Goal: Information Seeking & Learning: Learn about a topic

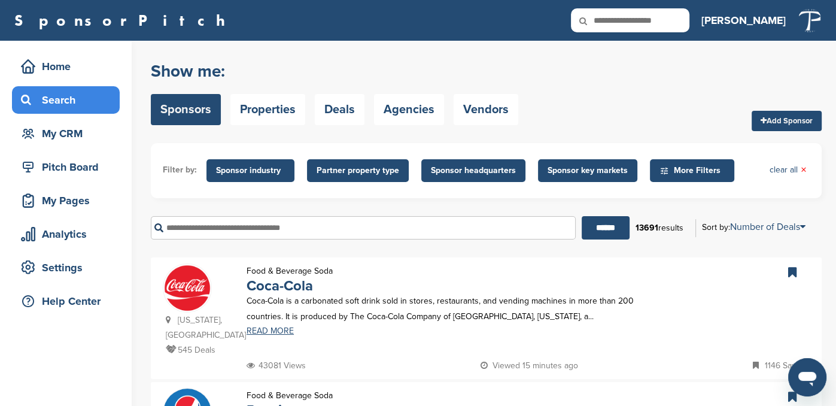
click at [618, 75] on div "Show me: Sponsors Properties Deals Agencies Vendors Add Sponsor" at bounding box center [486, 93] width 671 height 76
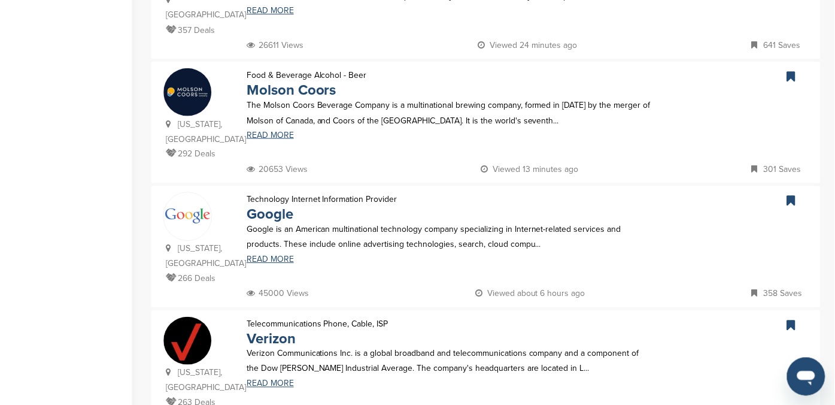
scroll to position [838, 0]
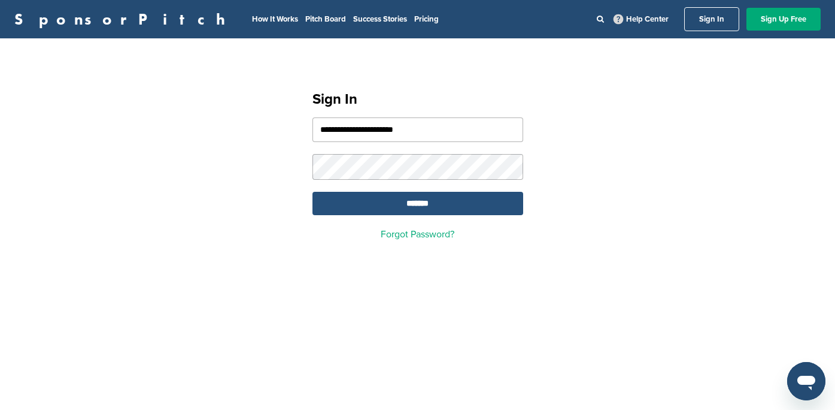
click at [411, 207] on input "*******" at bounding box center [418, 203] width 211 height 23
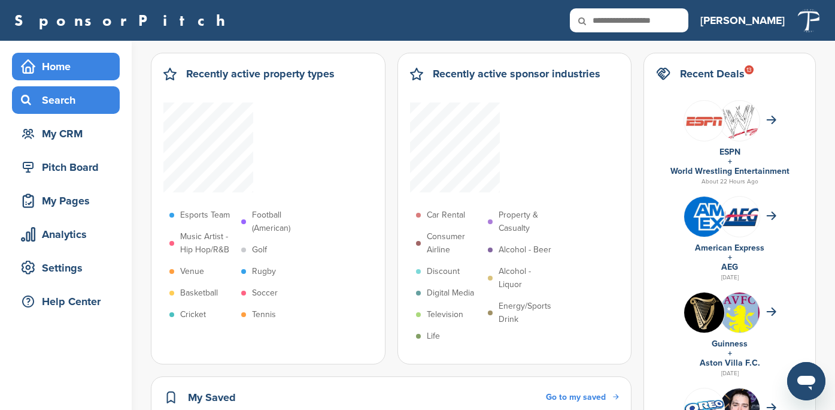
click at [57, 94] on div "Search" at bounding box center [69, 100] width 102 height 22
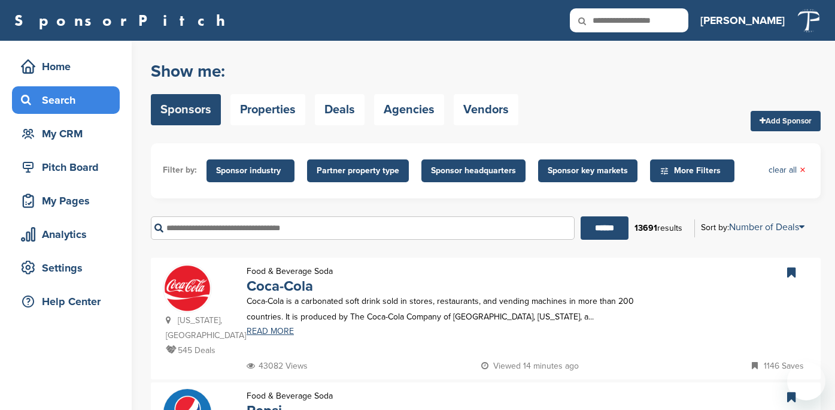
click at [263, 232] on input "text" at bounding box center [363, 227] width 424 height 23
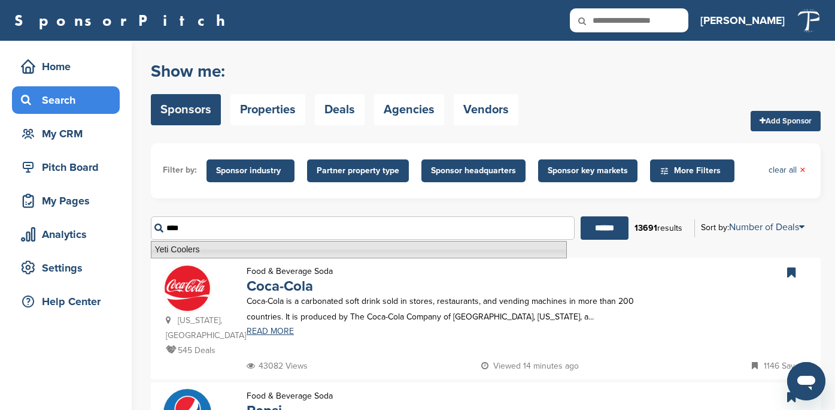
click at [216, 250] on li "Yeti Coolers" at bounding box center [359, 249] width 416 height 17
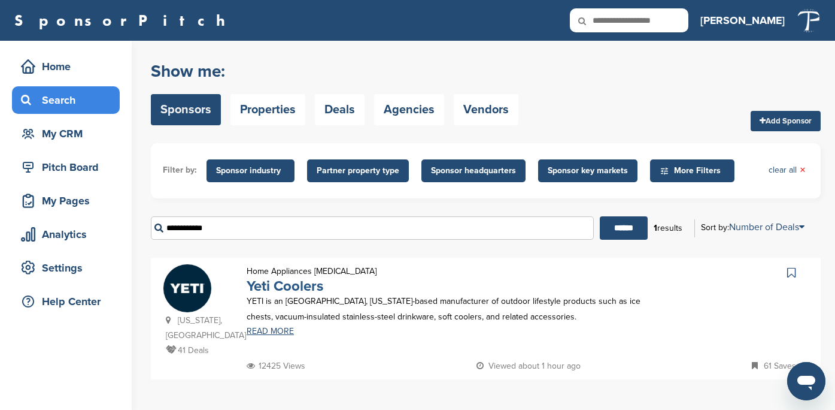
type input "**********"
click at [283, 290] on link "Yeti Coolers" at bounding box center [285, 285] width 77 height 17
drag, startPoint x: 56, startPoint y: 69, endPoint x: 50, endPoint y: 68, distance: 6.0
click at [55, 68] on div "Home" at bounding box center [69, 67] width 102 height 22
click at [63, 64] on div "Home" at bounding box center [69, 67] width 102 height 22
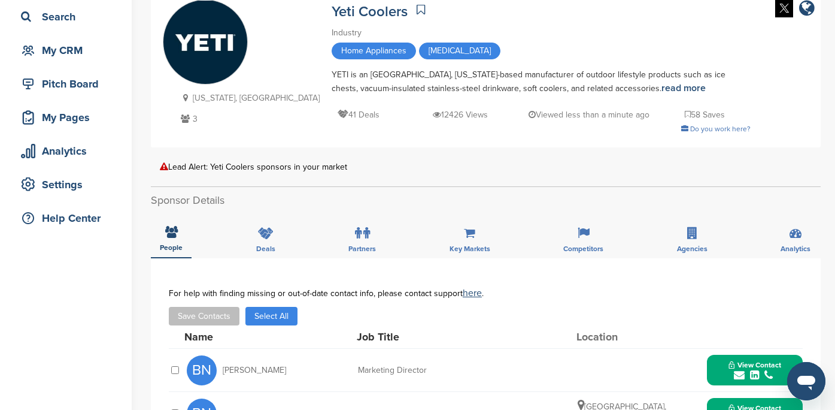
scroll to position [180, 0]
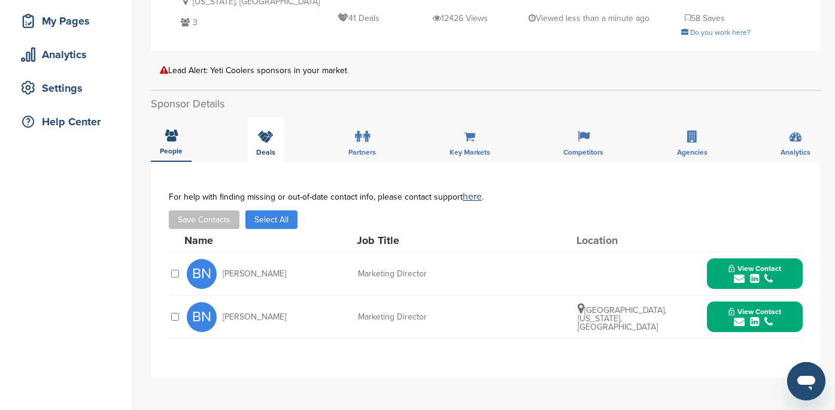
click at [265, 138] on icon at bounding box center [266, 137] width 16 height 12
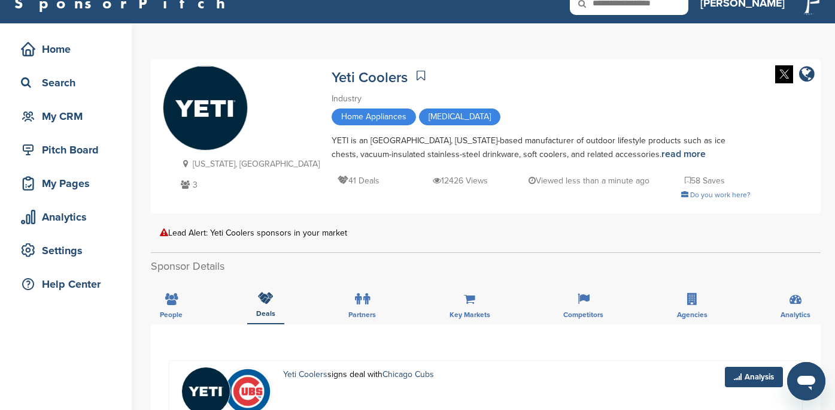
scroll to position [0, 0]
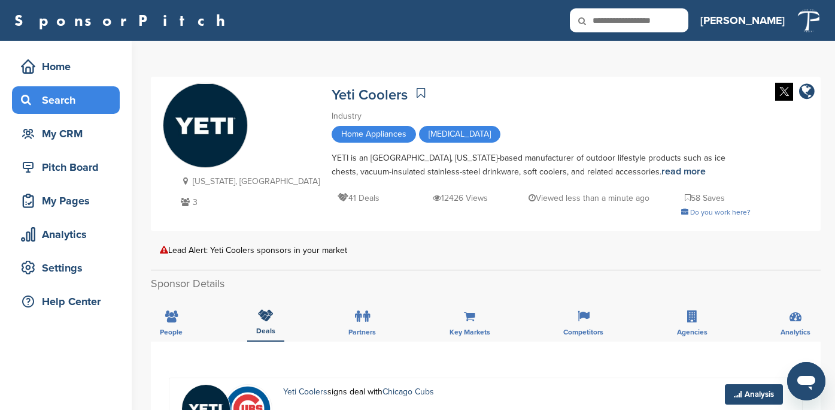
click at [59, 102] on div "Search" at bounding box center [69, 100] width 102 height 22
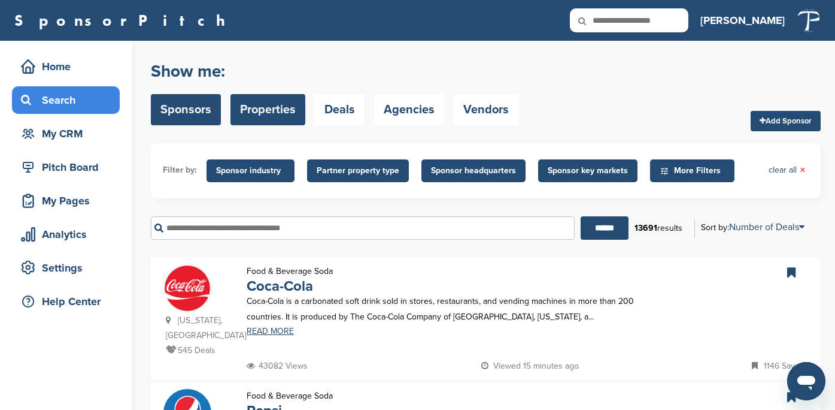
click at [274, 112] on link "Properties" at bounding box center [268, 109] width 75 height 31
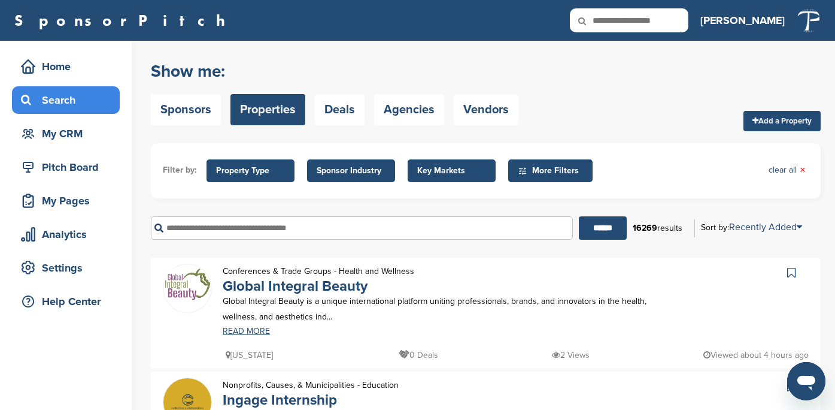
click at [263, 229] on input "text" at bounding box center [362, 227] width 422 height 23
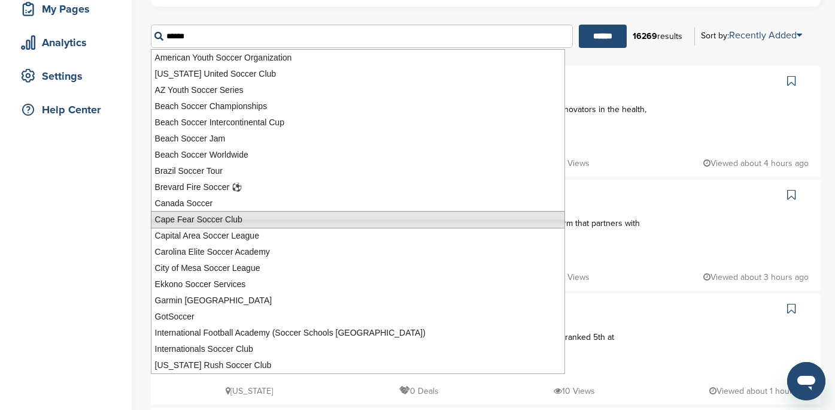
scroll to position [239, 0]
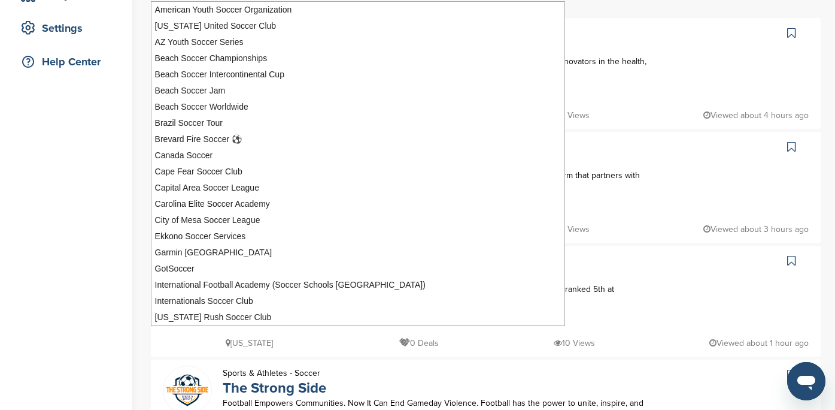
type input "******"
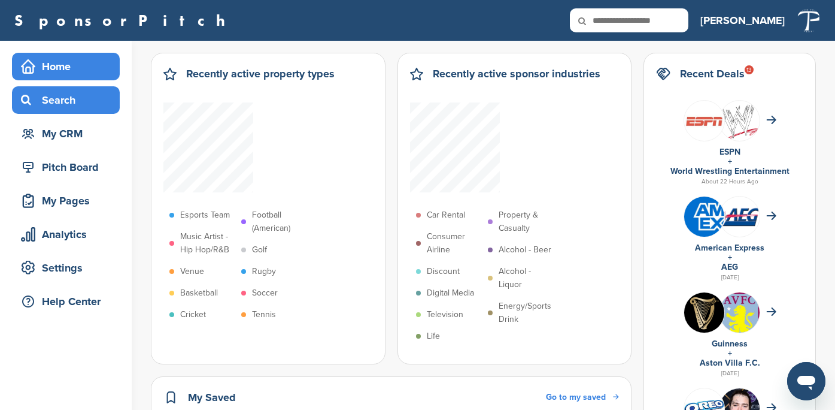
click at [64, 103] on div "Search" at bounding box center [69, 100] width 102 height 22
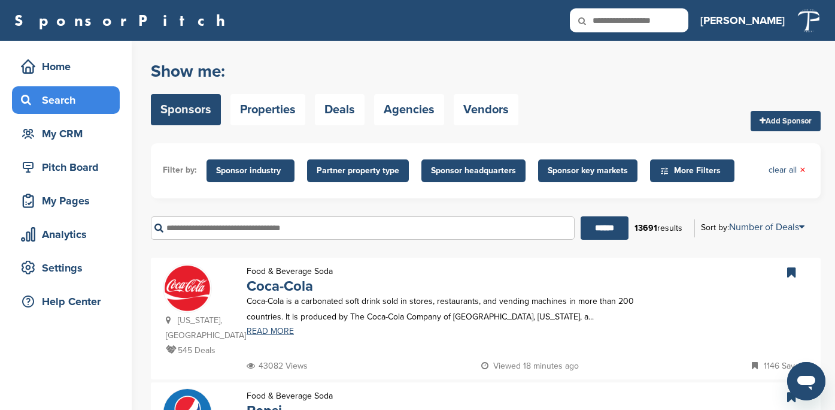
click at [260, 229] on input "text" at bounding box center [363, 227] width 424 height 23
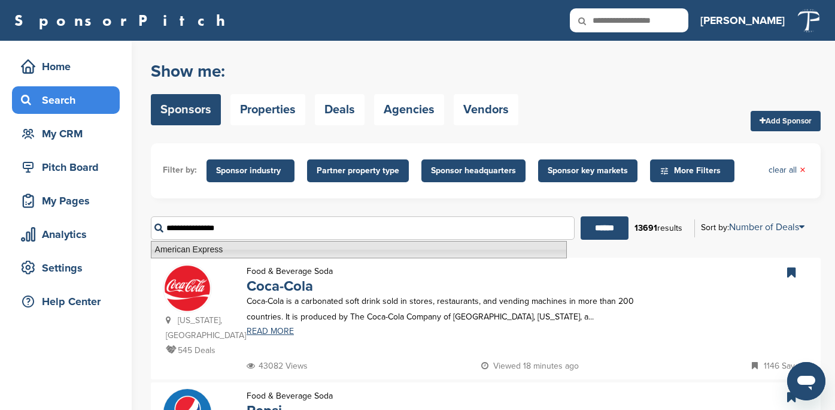
click at [247, 244] on li "American Express" at bounding box center [359, 249] width 416 height 17
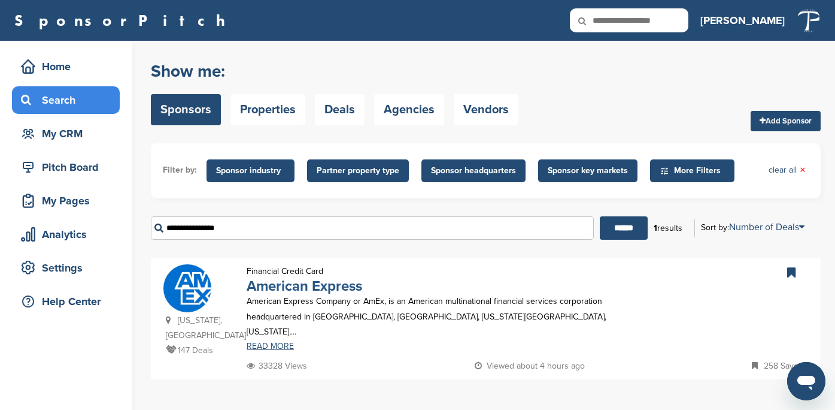
type input "**********"
click at [270, 286] on link "American Express" at bounding box center [305, 285] width 116 height 17
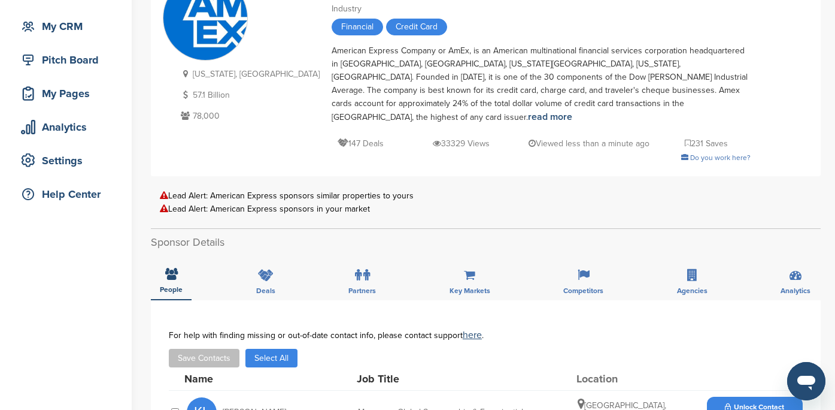
scroll to position [120, 0]
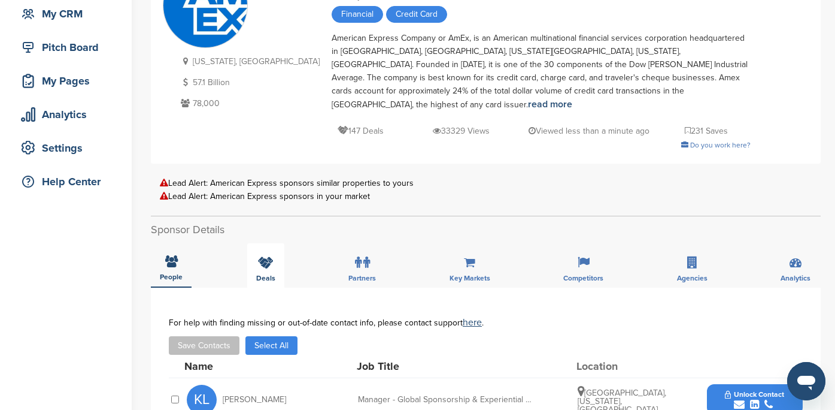
click at [266, 256] on icon at bounding box center [266, 262] width 16 height 12
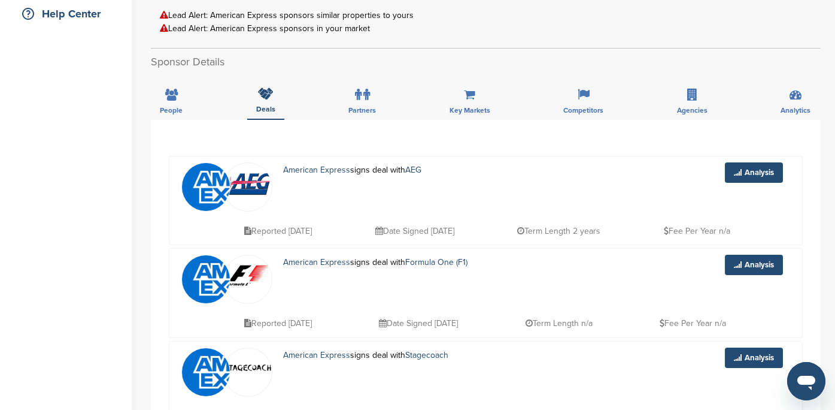
scroll to position [239, 0]
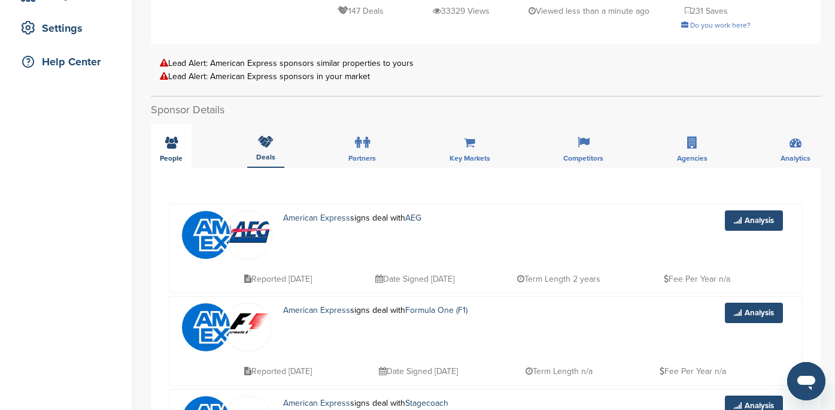
click at [177, 137] on icon at bounding box center [171, 143] width 13 height 12
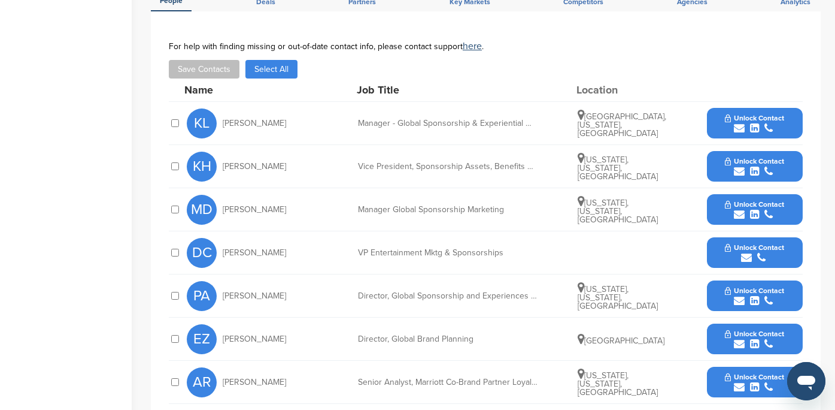
scroll to position [359, 0]
